Goal: Information Seeking & Learning: Learn about a topic

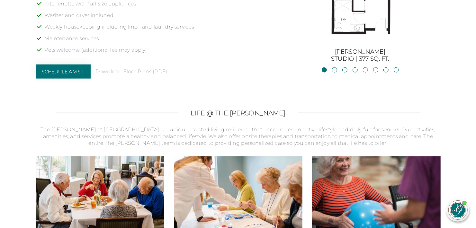
scroll to position [610, 0]
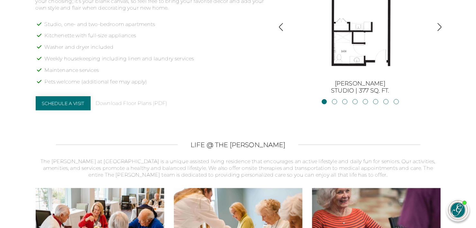
scroll to position [546, 0]
click at [438, 24] on img "button" at bounding box center [439, 27] width 9 height 9
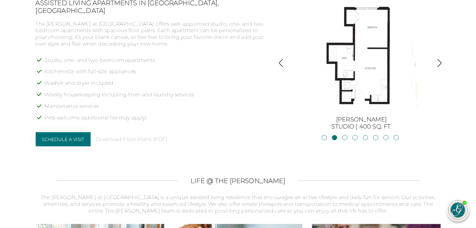
scroll to position [514, 0]
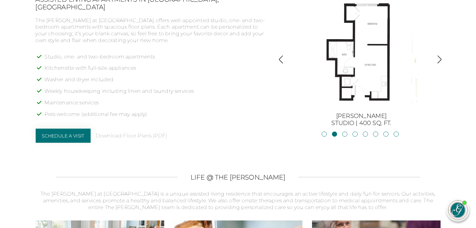
click at [440, 56] on img "button" at bounding box center [439, 59] width 9 height 9
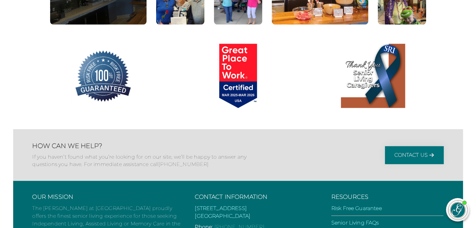
scroll to position [927, 0]
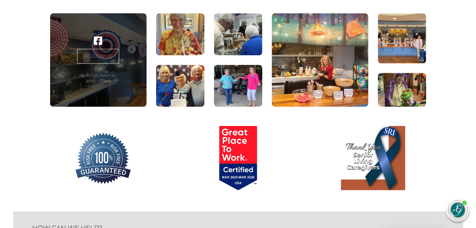
drag, startPoint x: 342, startPoint y: 71, endPoint x: 341, endPoint y: 82, distance: 11.0
drag, startPoint x: 341, startPoint y: 82, endPoint x: 330, endPoint y: 97, distance: 18.3
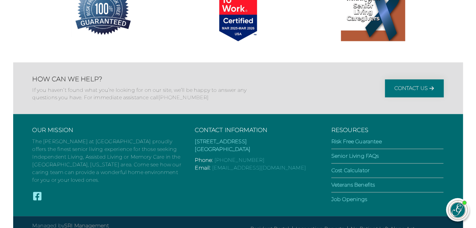
scroll to position [1087, 0]
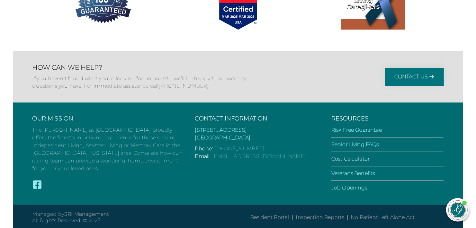
click at [349, 157] on link "Cost Calculator" at bounding box center [350, 159] width 38 height 6
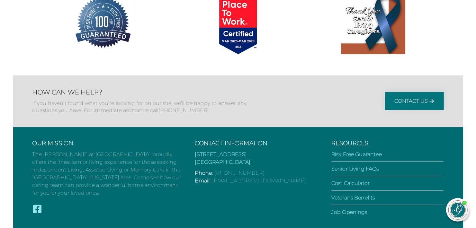
scroll to position [468, 0]
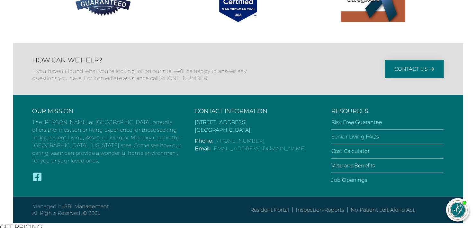
click at [336, 169] on link "Veterans Benefits" at bounding box center [353, 166] width 44 height 6
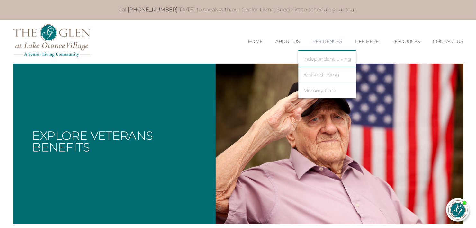
click at [323, 40] on link "Residences" at bounding box center [327, 41] width 30 height 5
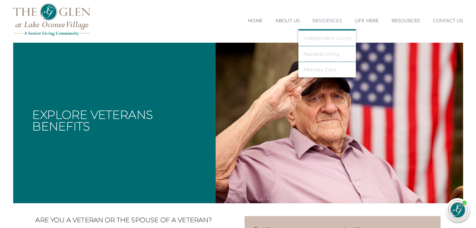
scroll to position [32, 0]
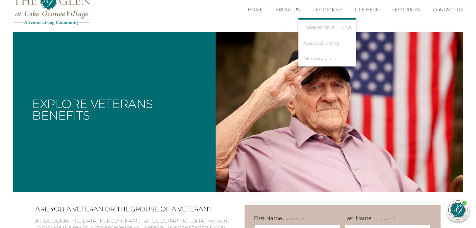
click at [316, 43] on link "Assisted Living" at bounding box center [327, 43] width 48 height 6
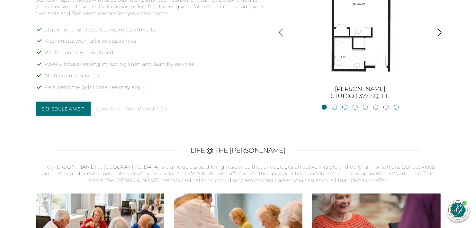
scroll to position [509, 0]
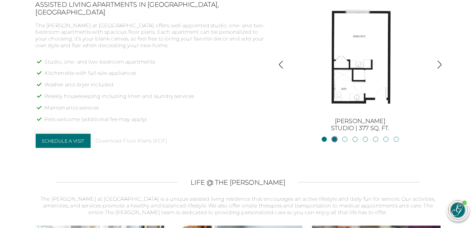
click at [334, 139] on link "JacksonStudio | 400 sq. ft." at bounding box center [334, 139] width 5 height 5
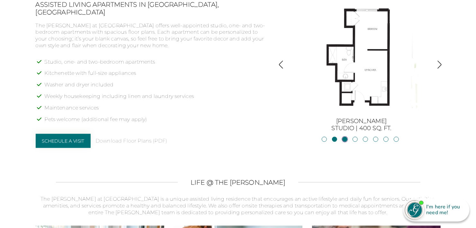
click at [345, 138] on link "Blue RidgeStudio | 400 sq. ft." at bounding box center [344, 139] width 5 height 5
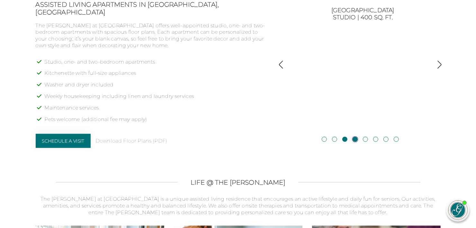
click at [355, 137] on link "Blackshear1BR, 1BA | 500 sq. ft." at bounding box center [355, 139] width 5 height 5
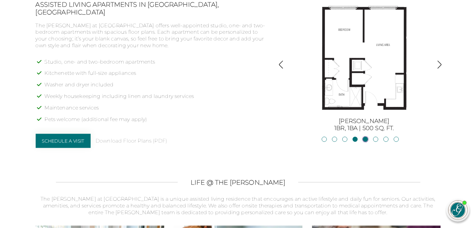
click at [364, 140] on link "Allatoona1BR, 1BA | 683 sq. ft." at bounding box center [365, 139] width 5 height 5
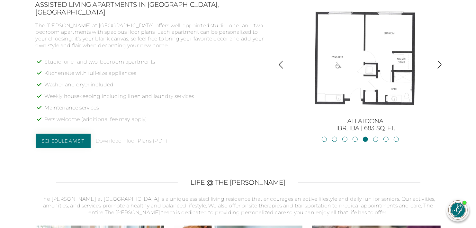
click at [284, 63] on img "button" at bounding box center [281, 64] width 9 height 9
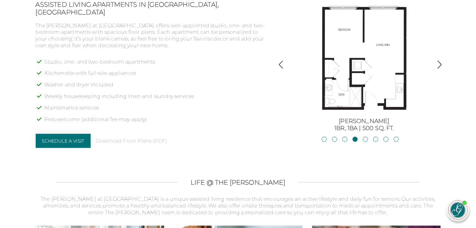
click at [437, 66] on img "button" at bounding box center [439, 64] width 9 height 9
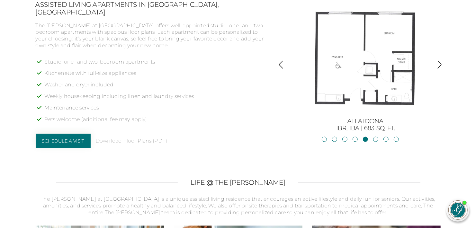
click at [437, 66] on img "button" at bounding box center [439, 64] width 9 height 9
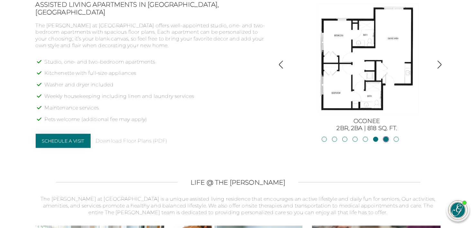
click at [385, 140] on link "Lanier2BR, 2BA | 825 sq. ft." at bounding box center [385, 139] width 5 height 5
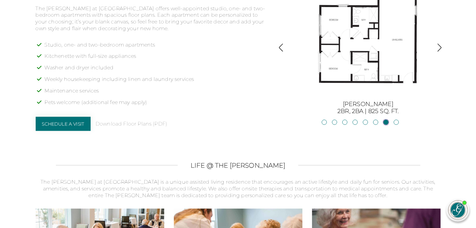
scroll to position [541, 0]
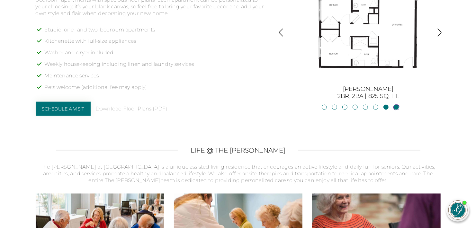
click at [395, 107] on link "Hartwell2BR, 2BA | 875 sq. ft." at bounding box center [396, 107] width 5 height 5
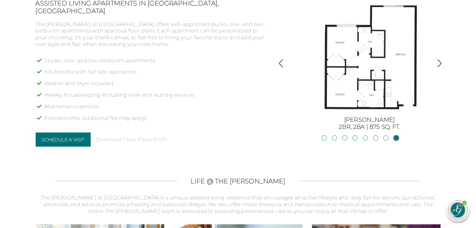
scroll to position [509, 0]
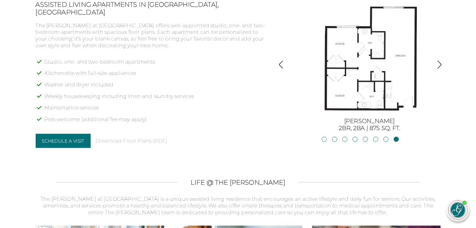
click at [287, 67] on div "BurtonStudio | 377 sq. ft. JacksonStudio | 400 sq. ft. Blue RidgeStudio | 400 s…" at bounding box center [360, 66] width 161 height 131
click at [283, 67] on img "button" at bounding box center [281, 64] width 9 height 9
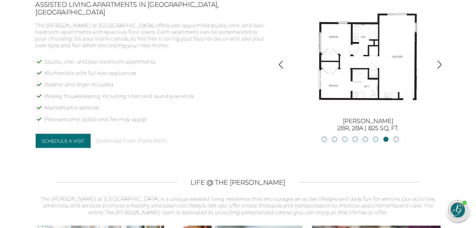
click at [282, 69] on button "button" at bounding box center [281, 65] width 9 height 10
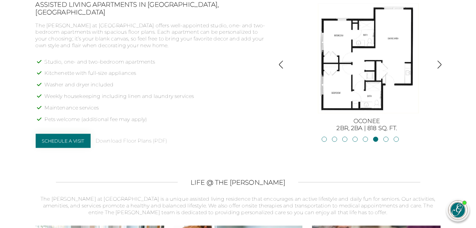
click at [437, 64] on img "button" at bounding box center [439, 64] width 9 height 9
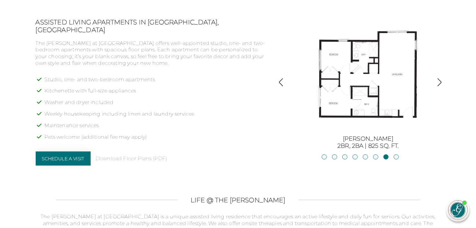
scroll to position [477, 0]
